Goal: Register for event/course

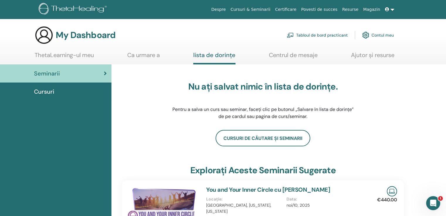
click at [381, 33] on link "Contul meu" at bounding box center [378, 35] width 32 height 13
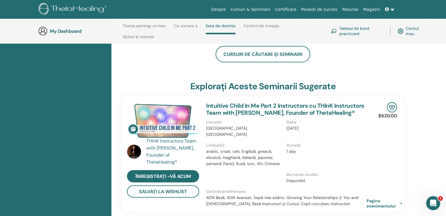
scroll to position [112, 0]
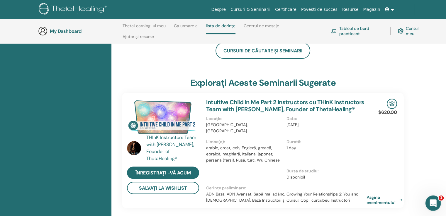
click at [430, 198] on icon "Open Intercom Messenger" at bounding box center [432, 203] width 10 height 10
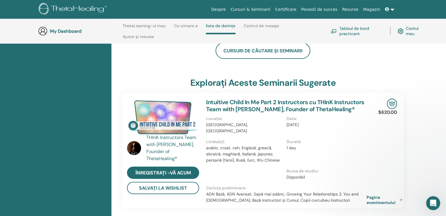
scroll to position [0, 0]
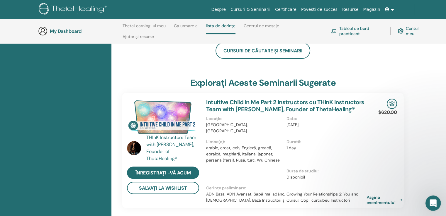
click at [432, 203] on icon "Open Intercom Messenger" at bounding box center [432, 202] width 4 height 5
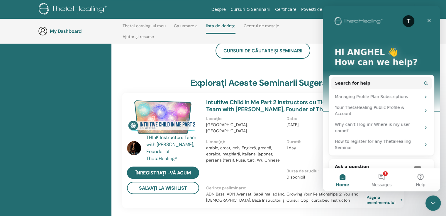
click at [432, 203] on icon "Close Intercom Messenger" at bounding box center [432, 202] width 4 height 2
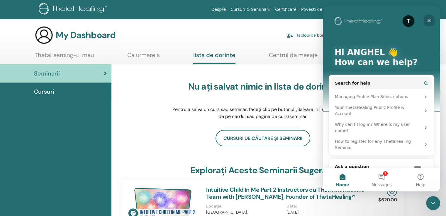
click at [429, 18] on icon "Close" at bounding box center [428, 20] width 5 height 5
drag, startPoint x: 107, startPoint y: 12, endPoint x: 429, endPoint y: 18, distance: 322.6
click at [429, 18] on nav "Despre Cursuri & Seminarii Certificare Povesti de succes Resurse Magazin AV ANG…" at bounding box center [223, 9] width 446 height 19
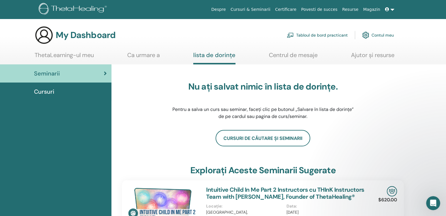
click at [157, 133] on div "Cursuri de căutare și seminarii" at bounding box center [263, 138] width 282 height 16
click at [55, 91] on div "Cursuri" at bounding box center [56, 91] width 102 height 9
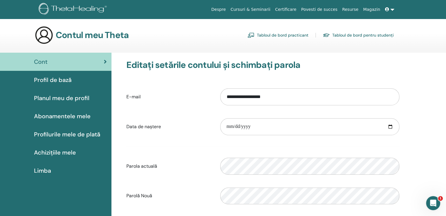
click at [50, 79] on span "Profil de bază" at bounding box center [52, 80] width 37 height 9
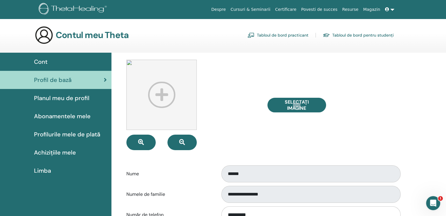
click at [53, 59] on div "Cont" at bounding box center [56, 61] width 102 height 9
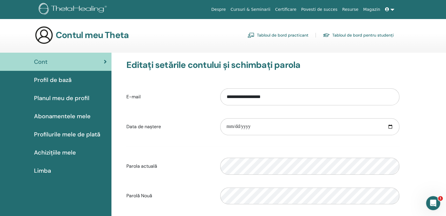
click at [71, 115] on span "Abonamentele mele" at bounding box center [62, 116] width 57 height 9
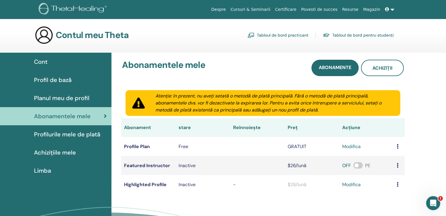
click at [69, 132] on span "Profilurile mele de plată" at bounding box center [67, 134] width 66 height 9
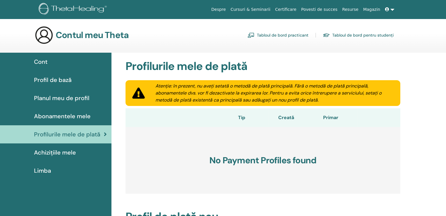
click at [40, 61] on span "Cont" at bounding box center [40, 61] width 13 height 9
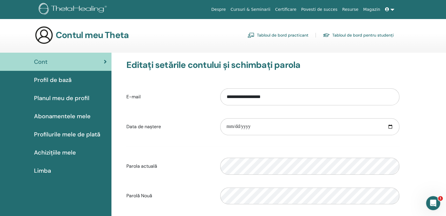
click at [41, 63] on span "Cont" at bounding box center [40, 61] width 13 height 9
click at [105, 60] on icon at bounding box center [105, 62] width 3 height 6
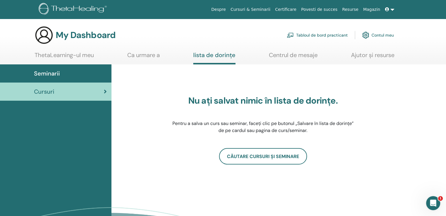
click at [66, 54] on link "ThetaLearning-ul meu" at bounding box center [64, 57] width 59 height 11
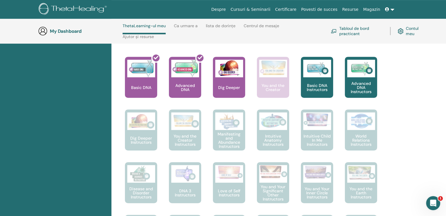
scroll to position [171, 0]
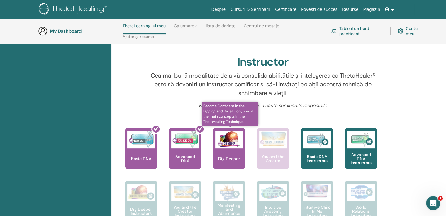
click at [229, 155] on div "Dig Deeper" at bounding box center [229, 148] width 32 height 41
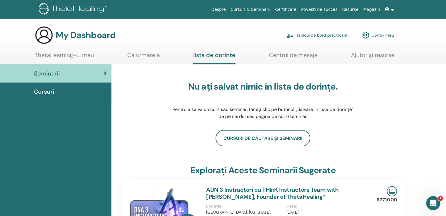
click at [392, 10] on link at bounding box center [389, 9] width 14 height 11
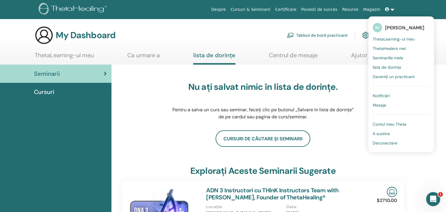
click at [382, 123] on span "Contul meu Theta" at bounding box center [389, 123] width 34 height 5
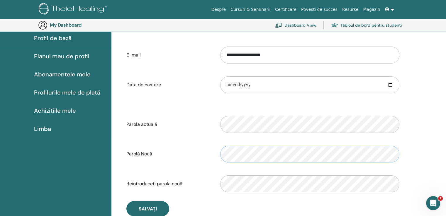
scroll to position [71, 0]
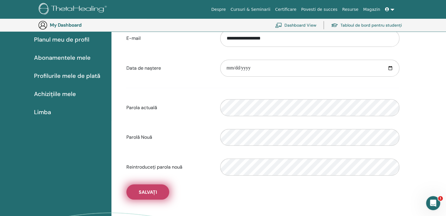
click at [140, 193] on span "Salvați" at bounding box center [148, 192] width 18 height 6
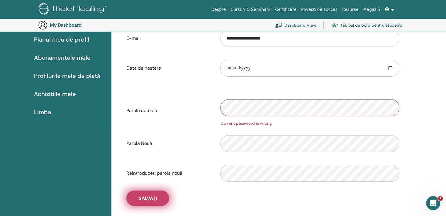
click at [136, 198] on button "Salvați" at bounding box center [147, 198] width 43 height 15
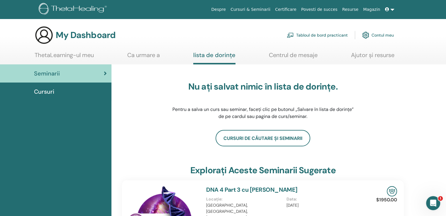
click at [85, 8] on img at bounding box center [74, 9] width 70 height 13
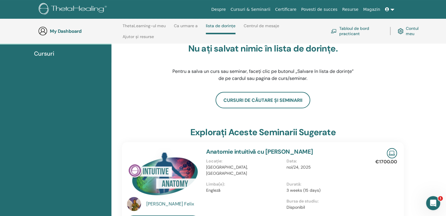
scroll to position [54, 0]
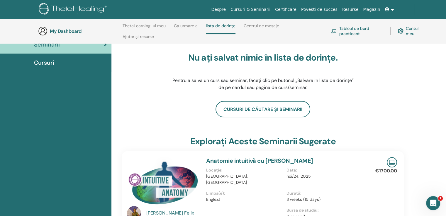
click at [69, 32] on h3 "My Dashboard" at bounding box center [79, 31] width 59 height 6
click at [43, 33] on img at bounding box center [42, 30] width 9 height 9
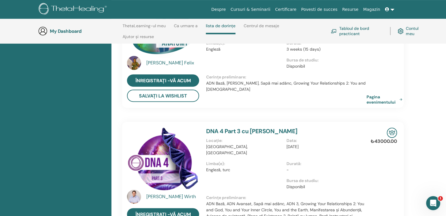
scroll to position [194, 0]
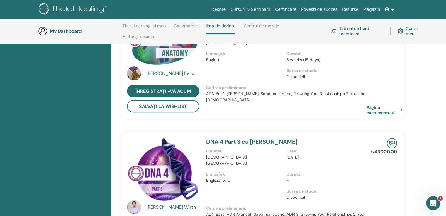
click at [393, 11] on link at bounding box center [389, 9] width 14 height 11
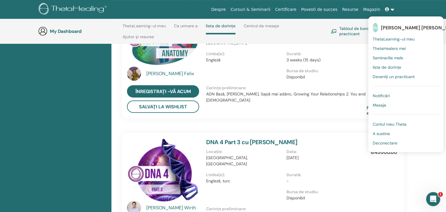
click at [393, 8] on link at bounding box center [389, 9] width 14 height 11
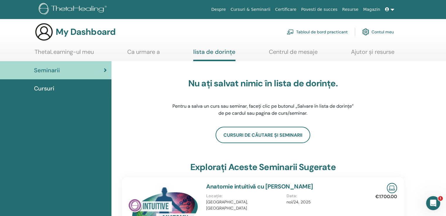
scroll to position [0, 0]
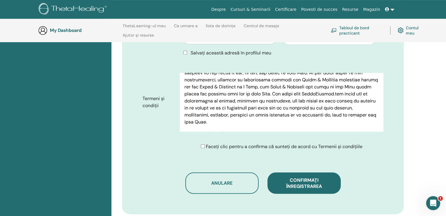
scroll to position [287, 0]
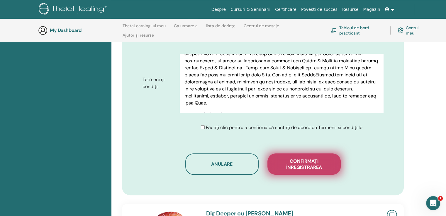
click at [301, 158] on span "Confirmați înregistrarea" at bounding box center [304, 164] width 59 height 12
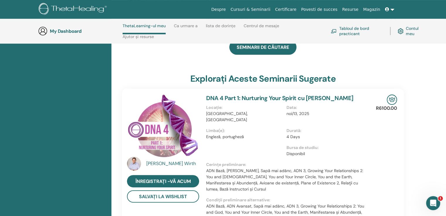
scroll to position [171, 0]
